Goal: Transaction & Acquisition: Purchase product/service

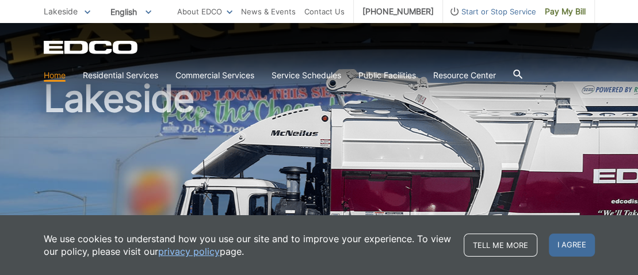
scroll to position [44, 0]
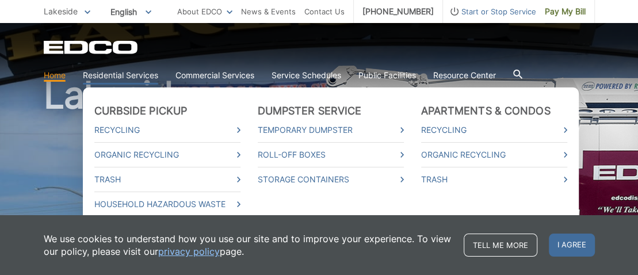
click at [136, 70] on link "Residential Services" at bounding box center [120, 75] width 75 height 13
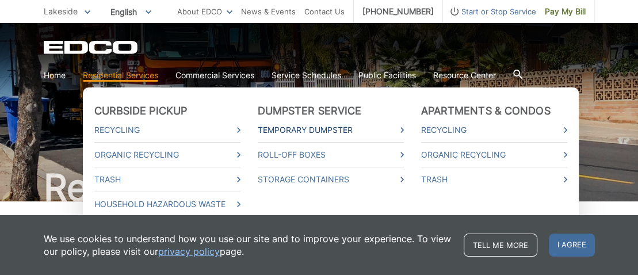
click at [282, 125] on link "Temporary Dumpster" at bounding box center [331, 130] width 146 height 13
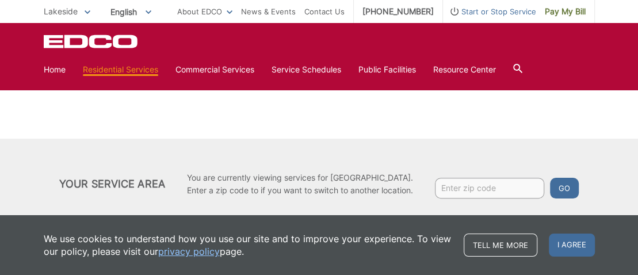
scroll to position [310, 0]
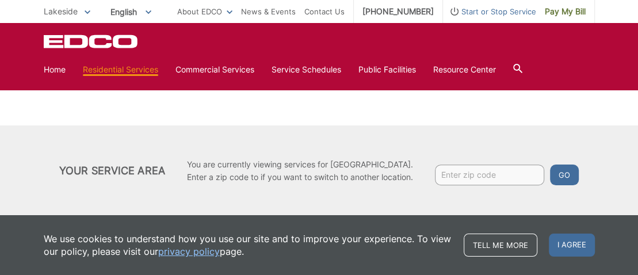
click at [484, 174] on input "Enter zip code" at bounding box center [489, 175] width 109 height 21
type input "92040"
click at [566, 168] on button "Go" at bounding box center [564, 175] width 29 height 21
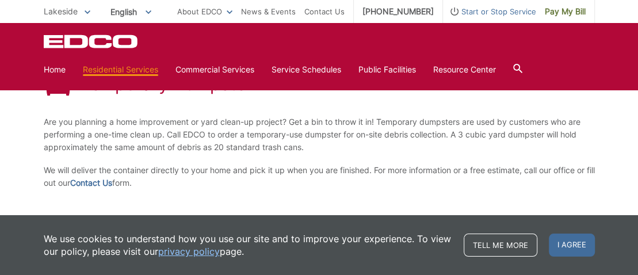
scroll to position [203, 0]
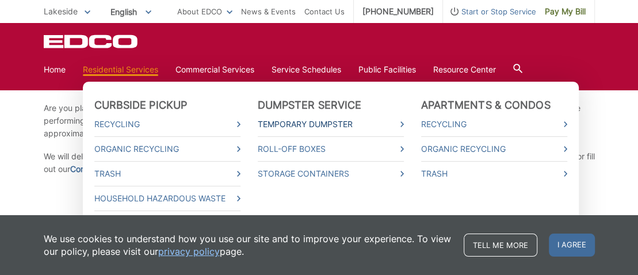
click at [306, 126] on link "Temporary Dumpster" at bounding box center [331, 124] width 146 height 13
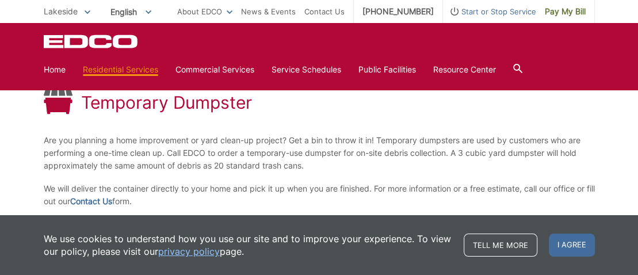
scroll to position [170, 0]
